Goal: Understand process/instructions

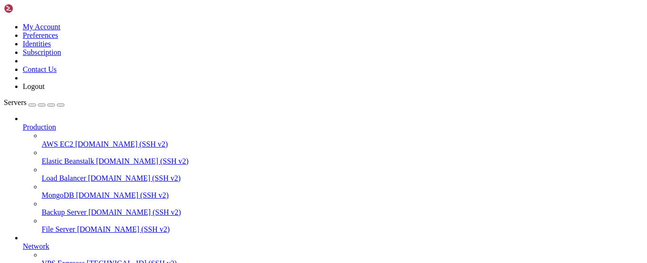
scroll to position [144, 0]
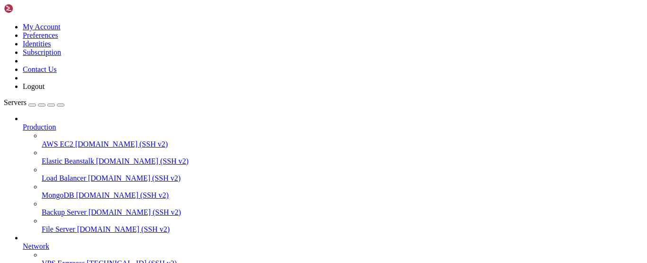
drag, startPoint x: 6, startPoint y: 597, endPoint x: 13, endPoint y: 621, distance: 25.5
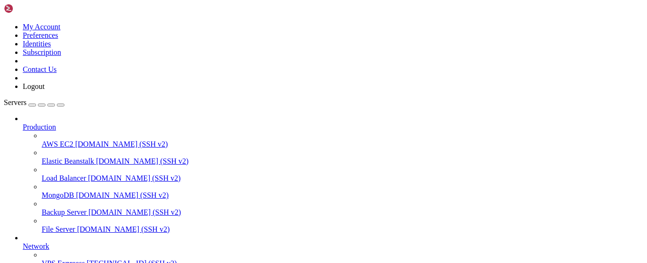
drag, startPoint x: 8, startPoint y: 595, endPoint x: 14, endPoint y: 638, distance: 44.0
drag, startPoint x: 15, startPoint y: 643, endPoint x: 8, endPoint y: 593, distance: 50.8
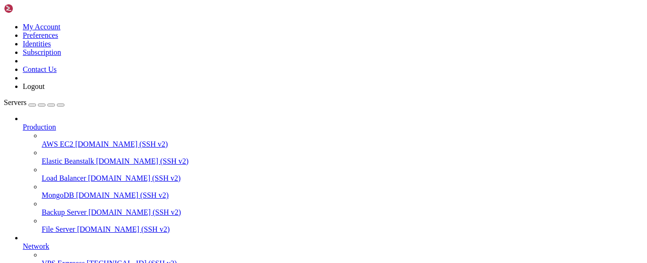
scroll to position [256, 0]
copy div "server { root /var/www/html; server_name [DOMAIN_NAME]; location / { proxy_pass…"
drag, startPoint x: 13, startPoint y: 598, endPoint x: 36, endPoint y: 564, distance: 40.2
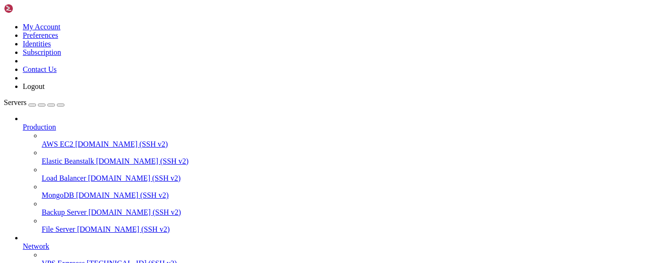
drag, startPoint x: 98, startPoint y: 601, endPoint x: 82, endPoint y: 602, distance: 16.2
drag, startPoint x: 24, startPoint y: 636, endPoint x: 231, endPoint y: 637, distance: 206.6
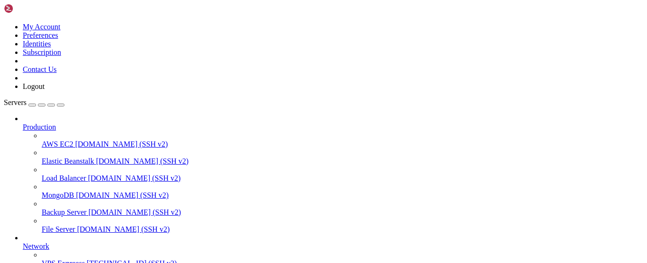
copy x-row "sudo ln -s /etc/nginx/sites-available/[DOMAIN_NAME] /etc/nginx/sites-enabled/"
drag, startPoint x: 207, startPoint y: 637, endPoint x: 234, endPoint y: 562, distance: 80.0
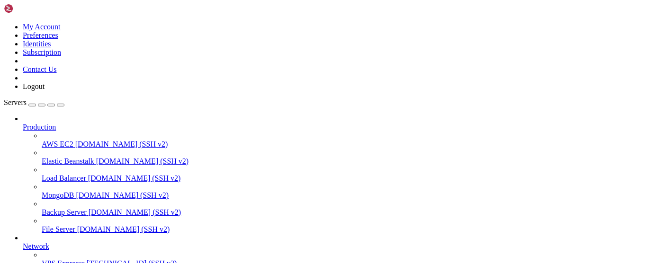
drag, startPoint x: 190, startPoint y: 655, endPoint x: 173, endPoint y: 655, distance: 16.6
